Goal: Task Accomplishment & Management: Use online tool/utility

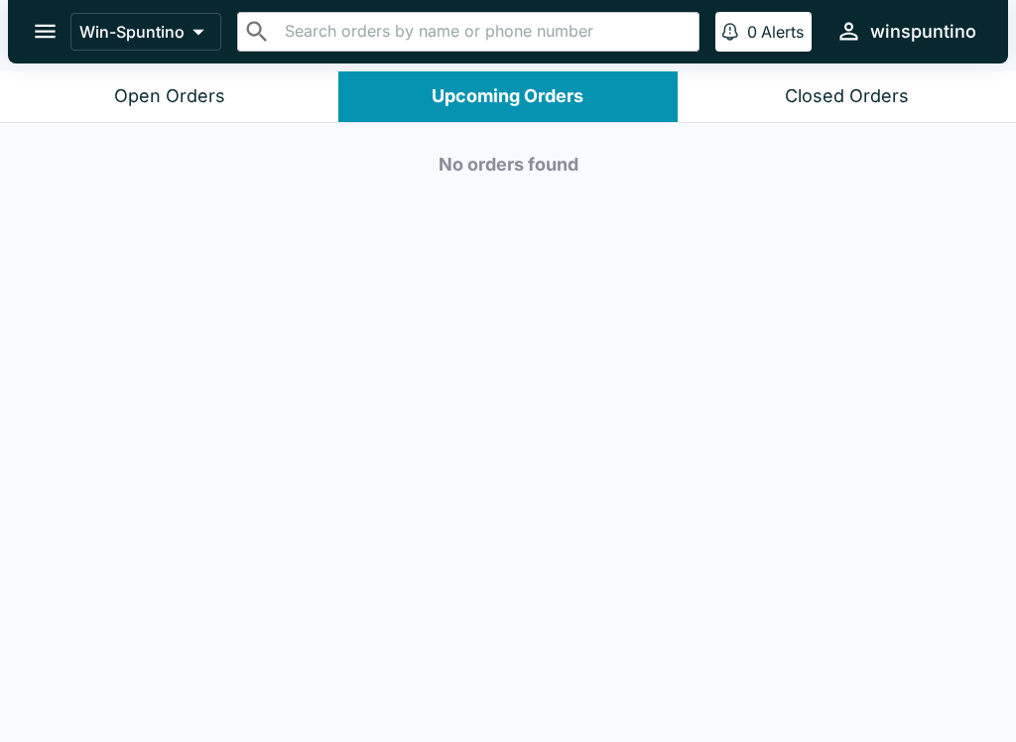
click at [563, 91] on div "Upcoming Orders" at bounding box center [508, 96] width 152 height 23
click at [771, 25] on p "Alerts" at bounding box center [782, 32] width 43 height 20
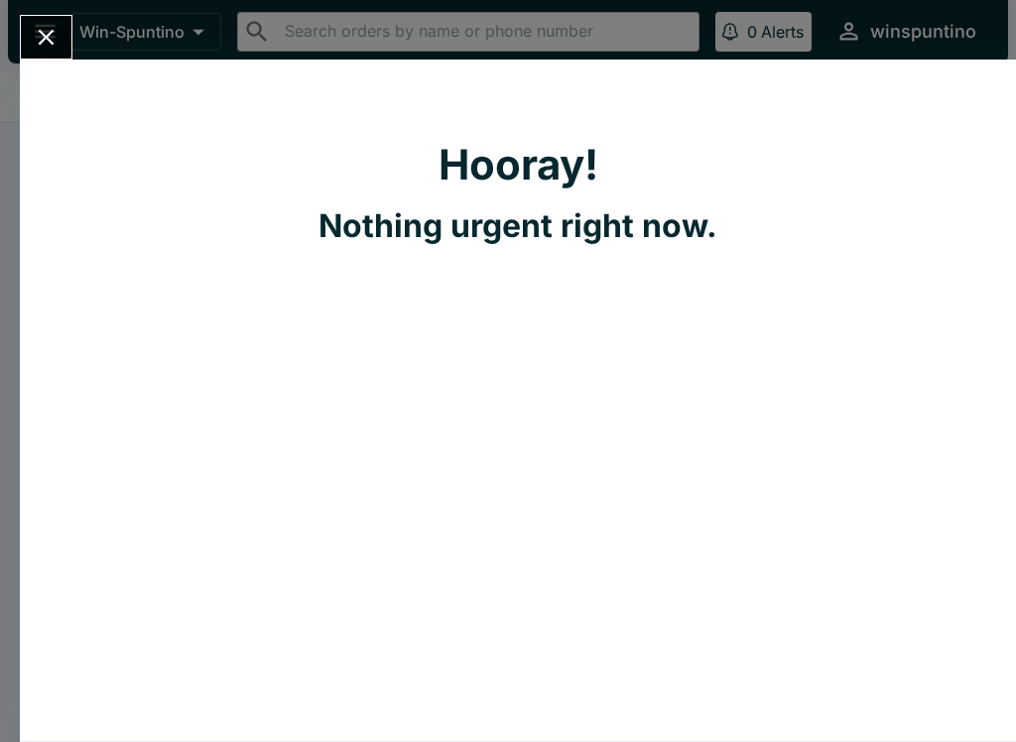
click at [54, 37] on icon "Close" at bounding box center [46, 37] width 27 height 27
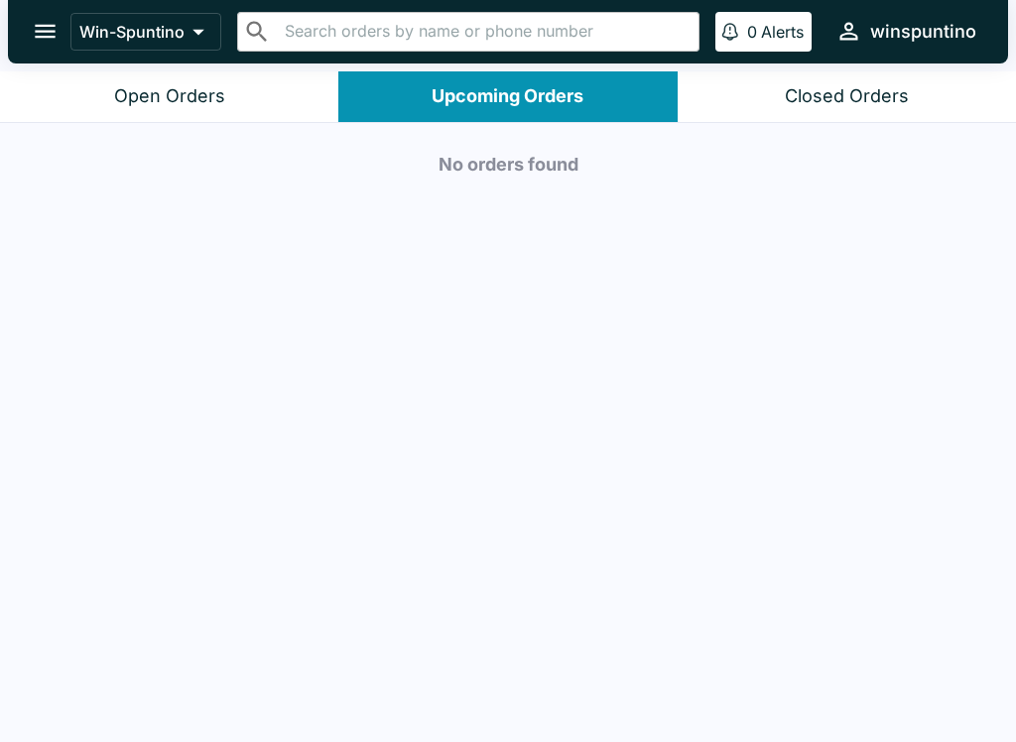
click at [532, 94] on div "Upcoming Orders" at bounding box center [508, 96] width 152 height 23
click at [578, 89] on div "Upcoming Orders" at bounding box center [508, 96] width 152 height 23
click at [578, 88] on div "Upcoming Orders" at bounding box center [508, 96] width 152 height 23
click at [542, 105] on div "Upcoming Orders" at bounding box center [508, 96] width 152 height 23
click at [182, 96] on div "Open Orders" at bounding box center [169, 96] width 111 height 23
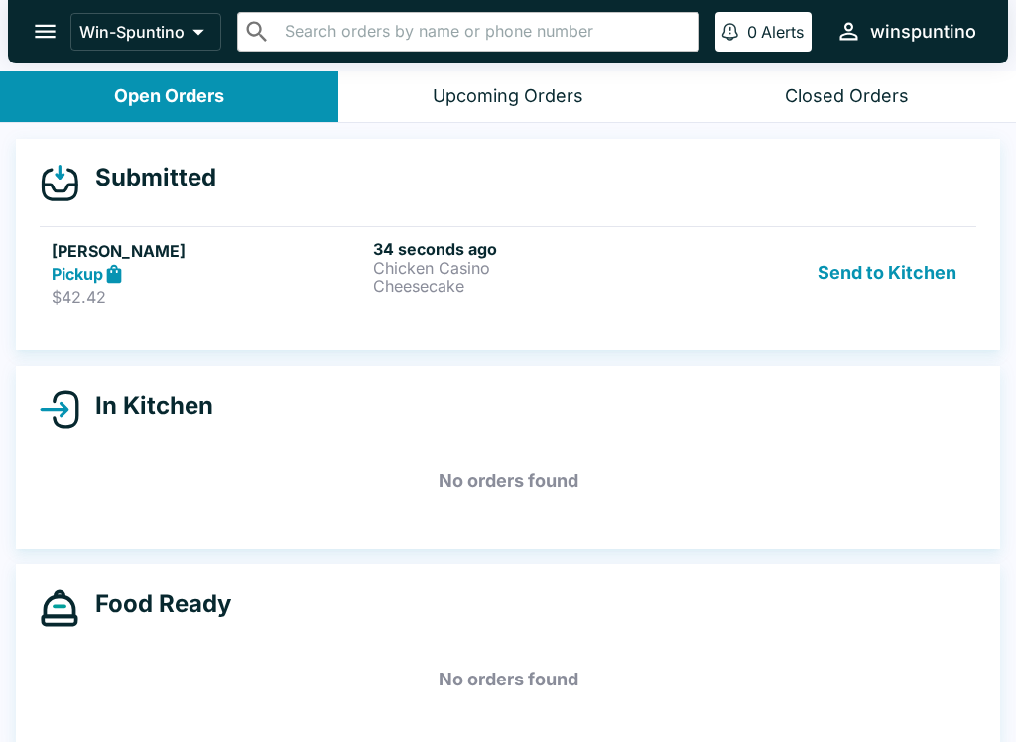
click at [426, 259] on p "Chicken Casino" at bounding box center [530, 268] width 314 height 18
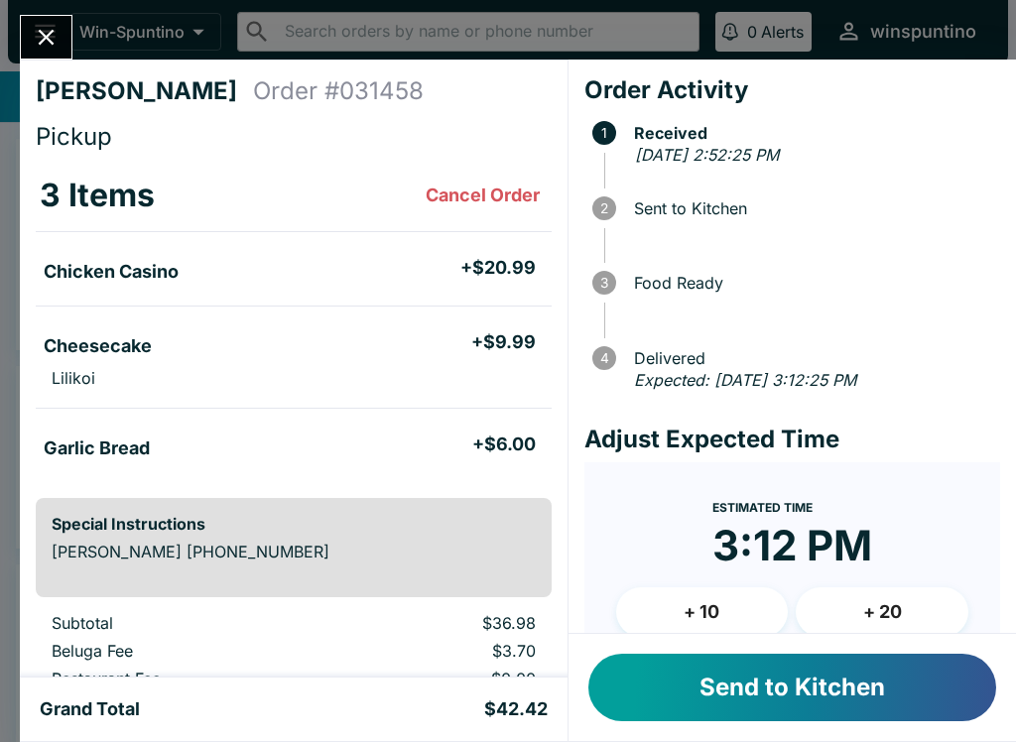
click at [884, 688] on button "Send to Kitchen" at bounding box center [793, 687] width 408 height 67
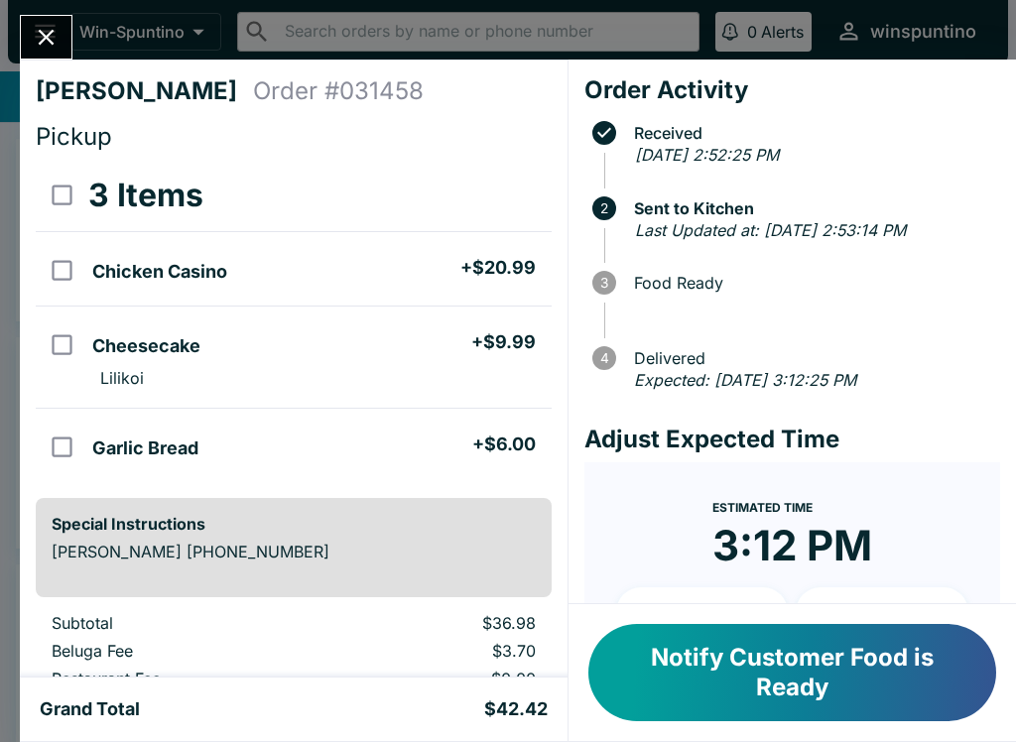
click at [729, 685] on button "Notify Customer Food is Ready" at bounding box center [793, 672] width 408 height 97
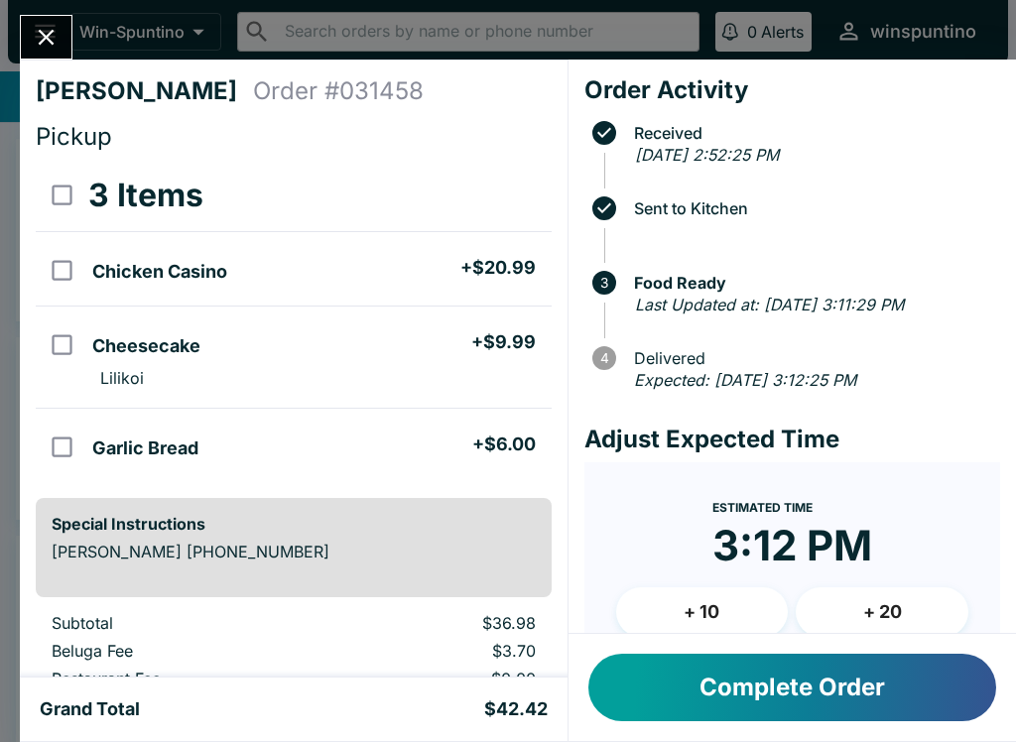
click at [694, 692] on button "Complete Order" at bounding box center [793, 687] width 408 height 67
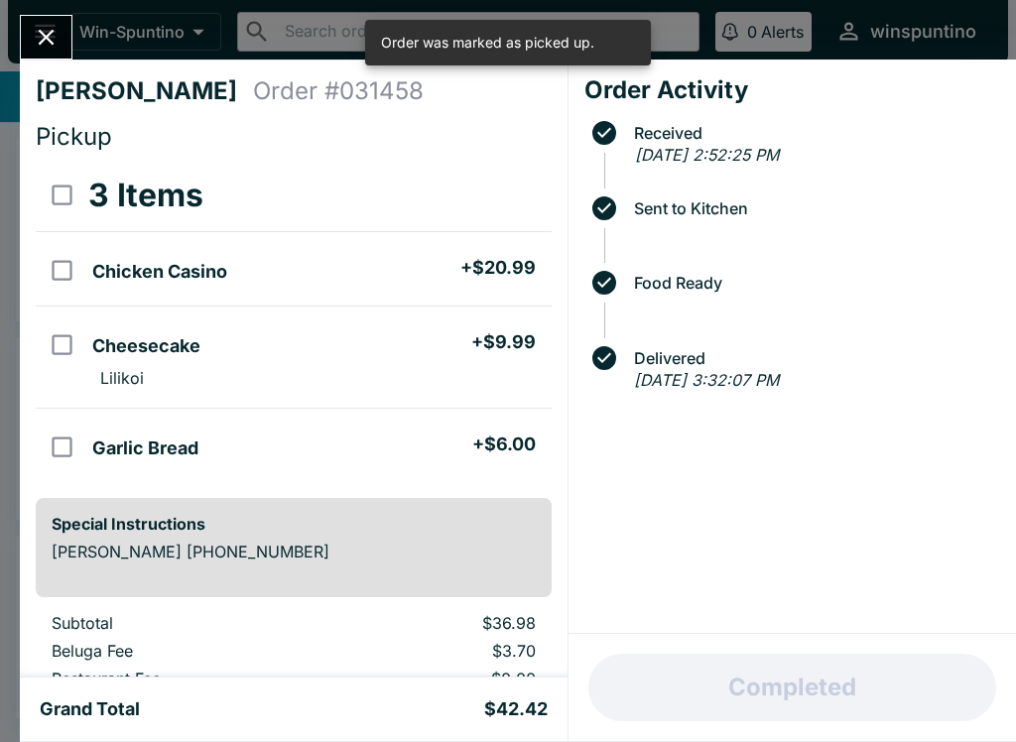
click at [46, 26] on icon "Close" at bounding box center [46, 37] width 27 height 27
